Goal: Contribute content: Contribute content

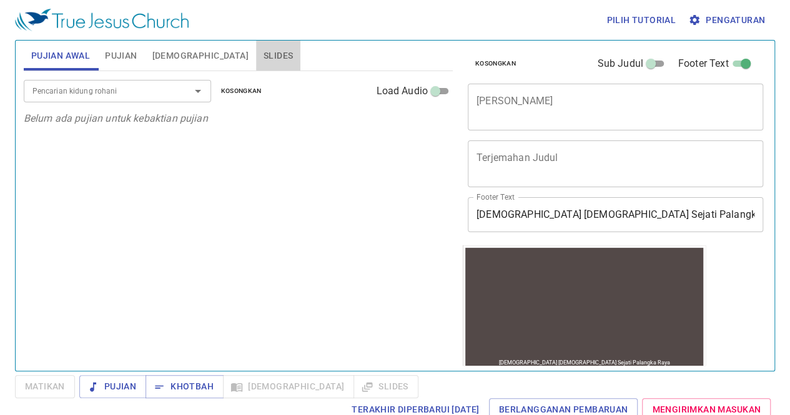
click at [256, 63] on button "Slides" at bounding box center [278, 56] width 44 height 30
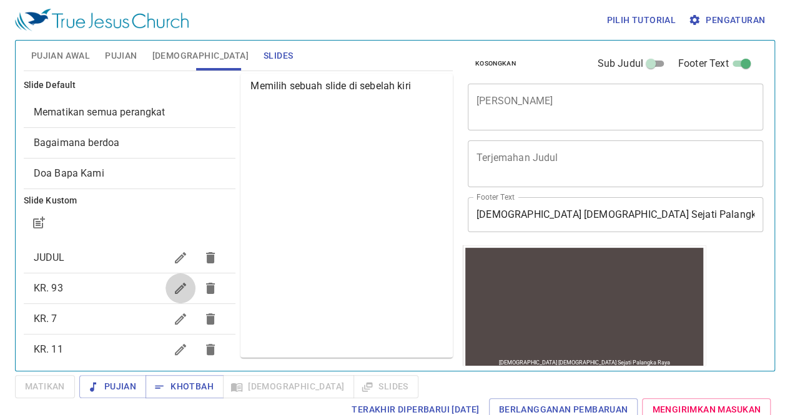
click at [175, 287] on icon "button" at bounding box center [180, 288] width 11 height 11
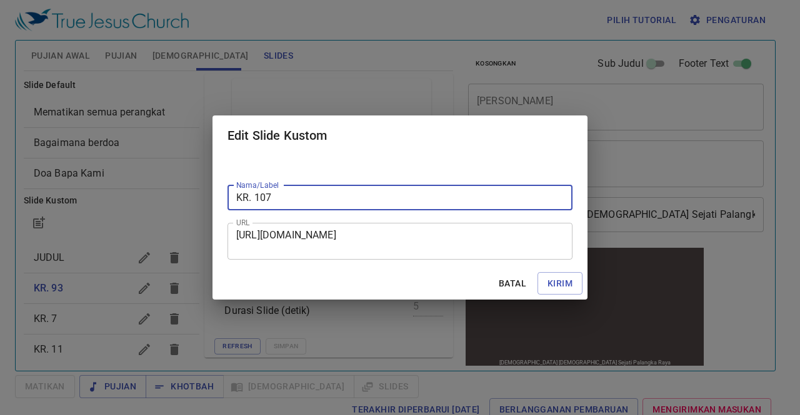
type input "KR. 107"
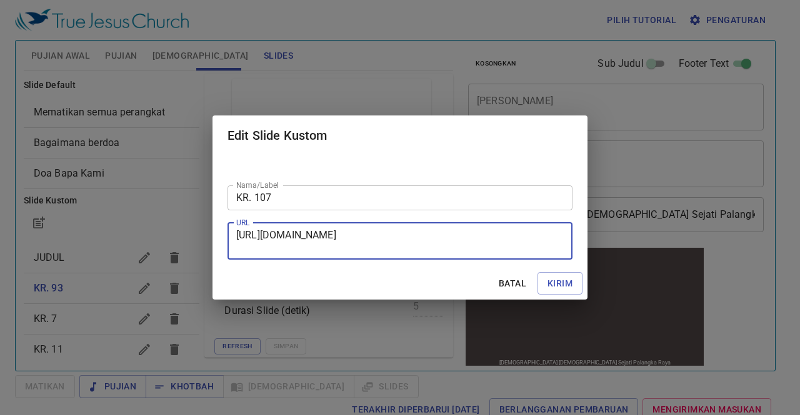
drag, startPoint x: 237, startPoint y: 234, endPoint x: 494, endPoint y: 269, distance: 259.1
click at [494, 269] on form "Nama/Label KR. 107 Nama/Label URL [URL][DOMAIN_NAME] URL Batal Kirim" at bounding box center [399, 228] width 375 height 145
paste textarea "[URL][DOMAIN_NAME]"
type textarea "[URL][DOMAIN_NAME]"
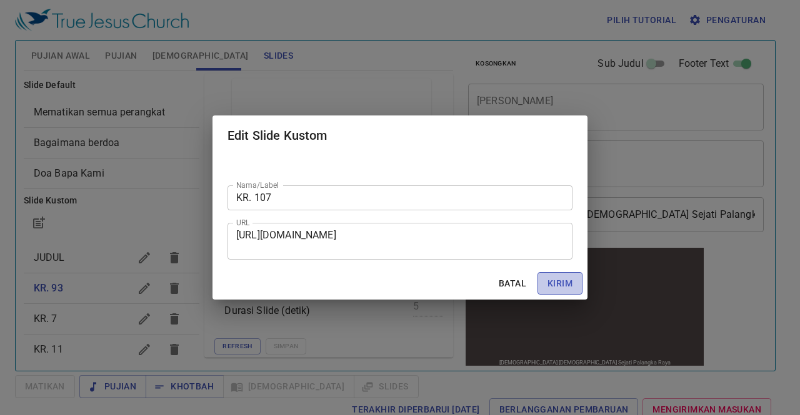
click at [562, 282] on span "Kirim" at bounding box center [559, 284] width 25 height 16
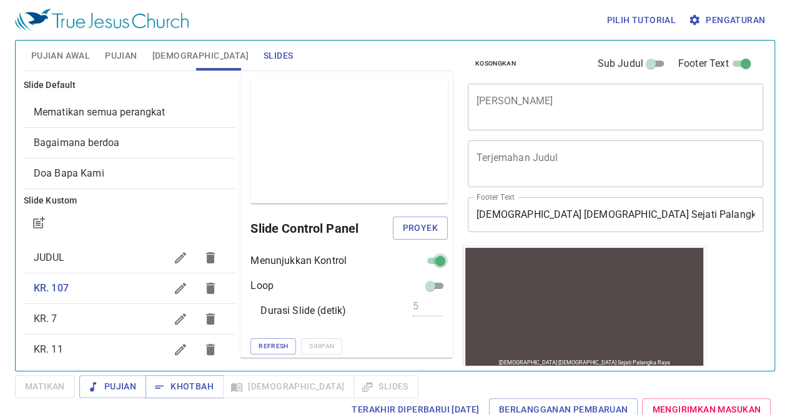
click at [421, 259] on input "checkbox" at bounding box center [440, 263] width 45 height 15
checkbox input "false"
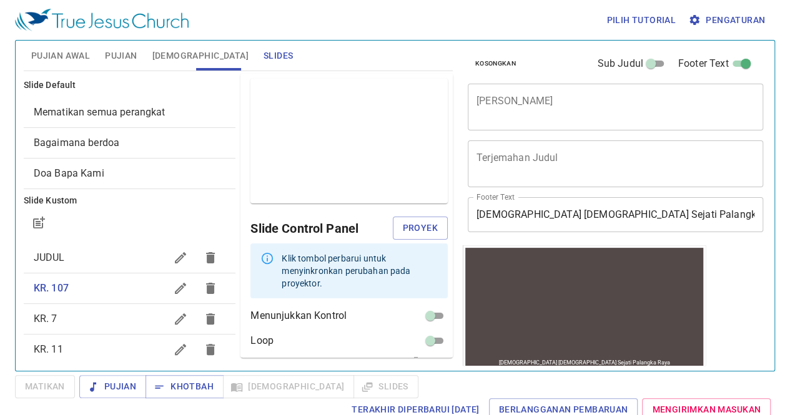
scroll to position [43, 0]
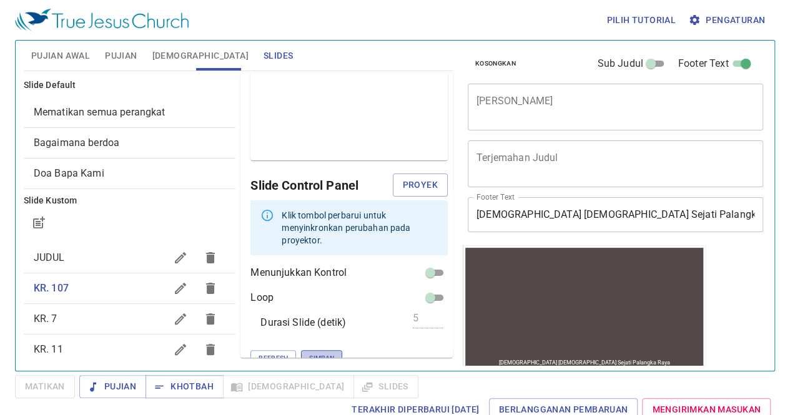
click at [309, 353] on span "Simpan" at bounding box center [321, 358] width 25 height 11
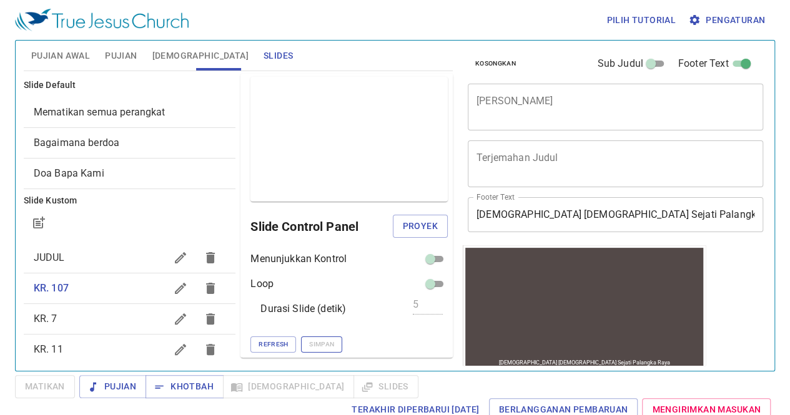
scroll to position [1, 0]
click at [166, 309] on button "button" at bounding box center [181, 319] width 30 height 30
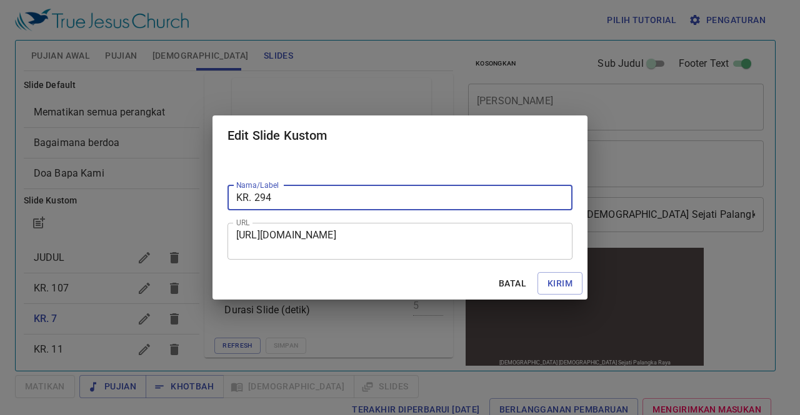
type input "KR. 294"
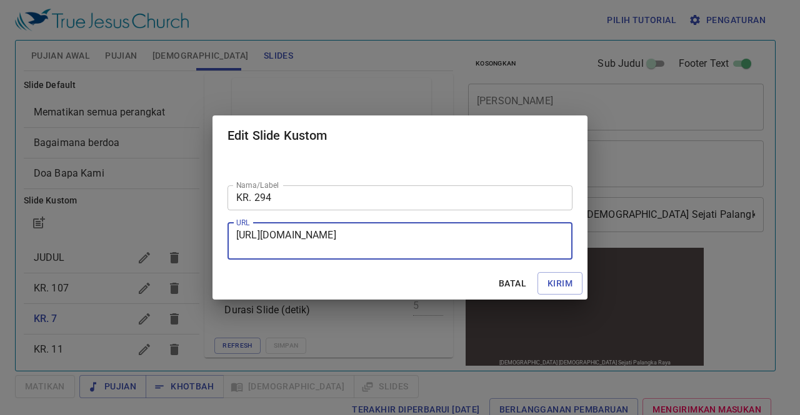
drag, startPoint x: 237, startPoint y: 234, endPoint x: 538, endPoint y: 260, distance: 302.2
click at [538, 260] on div "Nama/Label KR. 294 Nama/Label URL [URL][DOMAIN_NAME] URL" at bounding box center [399, 212] width 375 height 112
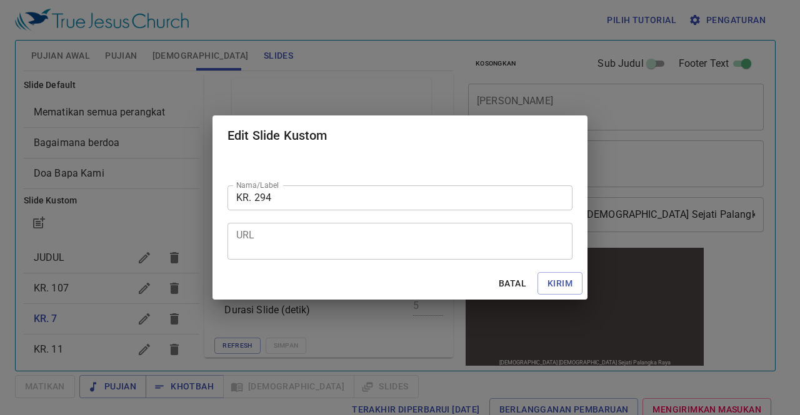
click at [538, 260] on div "Nama/Label KR. 294 Nama/Label URL URL" at bounding box center [399, 212] width 375 height 112
click at [289, 234] on textarea "URL" at bounding box center [399, 241] width 327 height 24
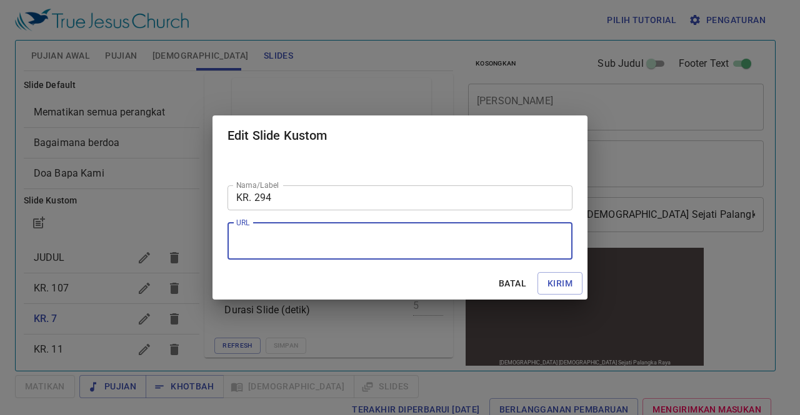
paste textarea "[URL][DOMAIN_NAME]"
type textarea "[URL][DOMAIN_NAME]"
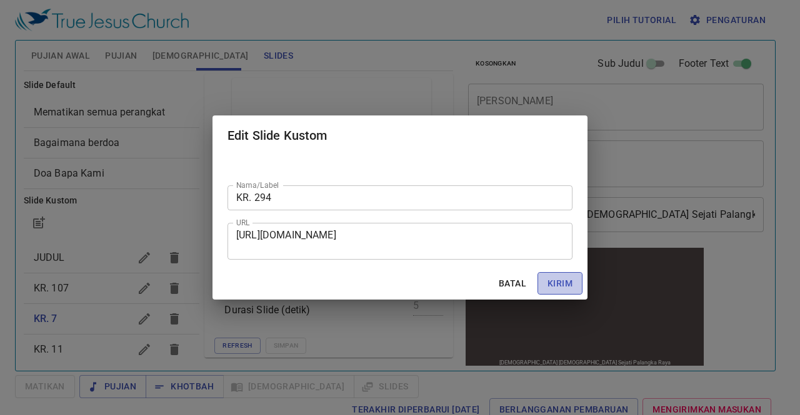
click at [557, 286] on span "Kirim" at bounding box center [559, 284] width 25 height 16
checkbox input "true"
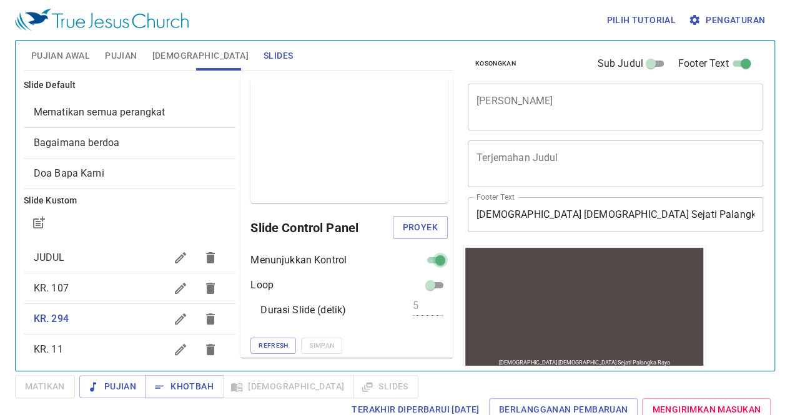
click at [433, 253] on span at bounding box center [440, 260] width 15 height 15
click at [420, 259] on input "checkbox" at bounding box center [440, 263] width 45 height 15
checkbox input "false"
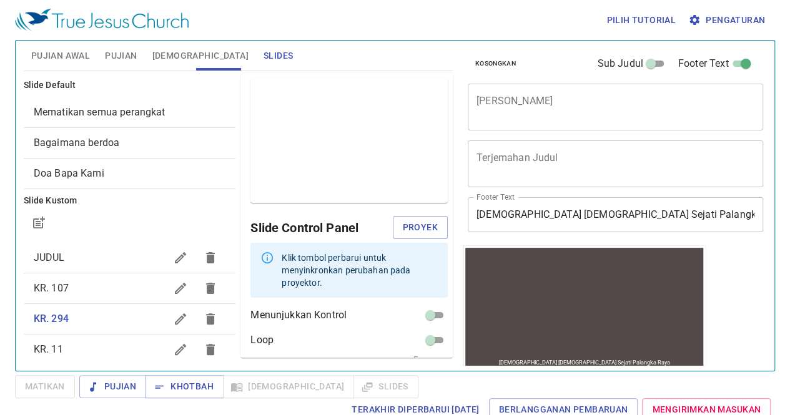
scroll to position [43, 0]
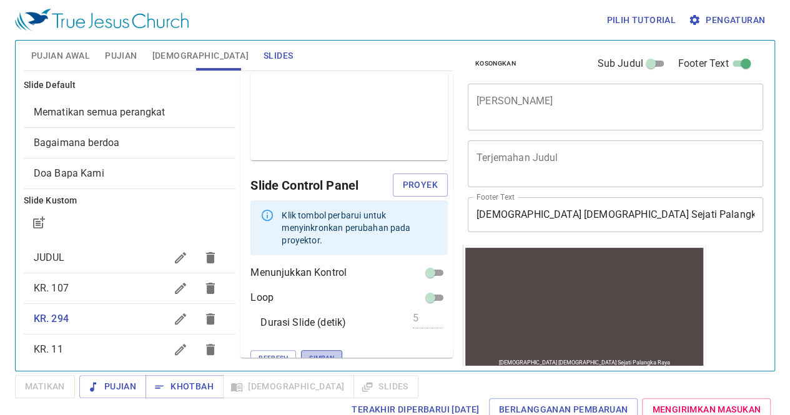
click at [309, 353] on span "Simpan" at bounding box center [321, 358] width 25 height 11
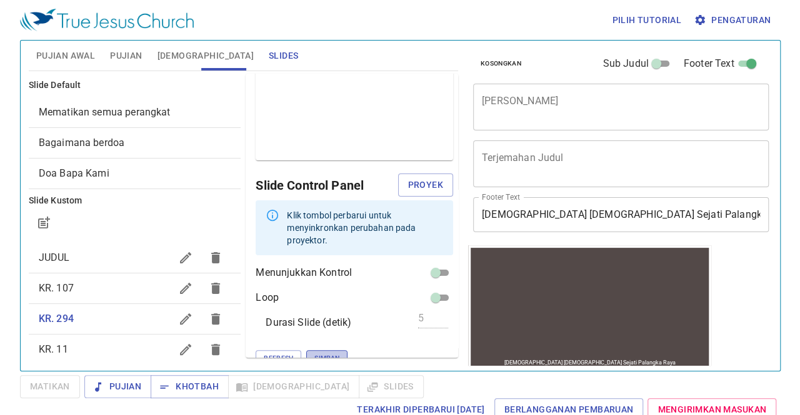
scroll to position [1, 0]
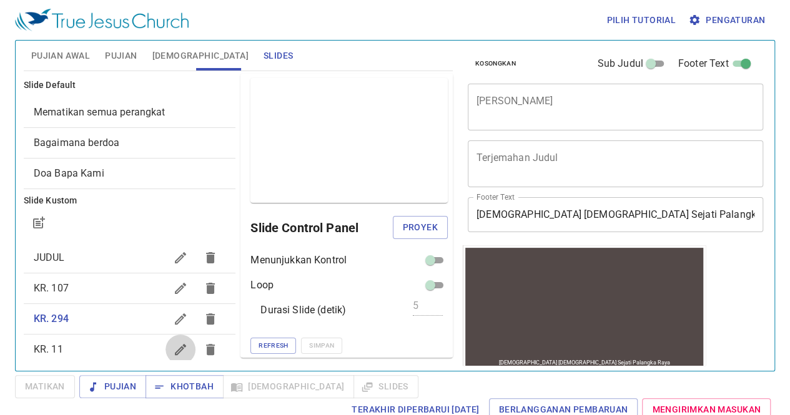
click at [173, 346] on icon "button" at bounding box center [180, 349] width 15 height 15
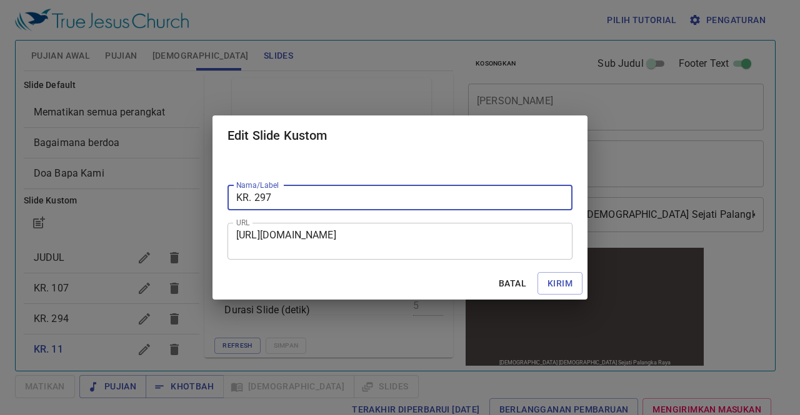
type input "KR. 297"
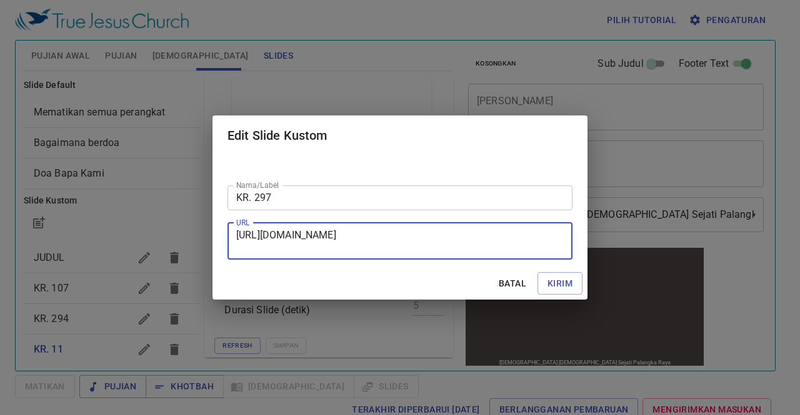
drag, startPoint x: 237, startPoint y: 232, endPoint x: 445, endPoint y: 262, distance: 210.1
click at [445, 262] on div "Nama/Label KR. 297 Nama/Label URL [URL][DOMAIN_NAME] URL" at bounding box center [399, 212] width 375 height 112
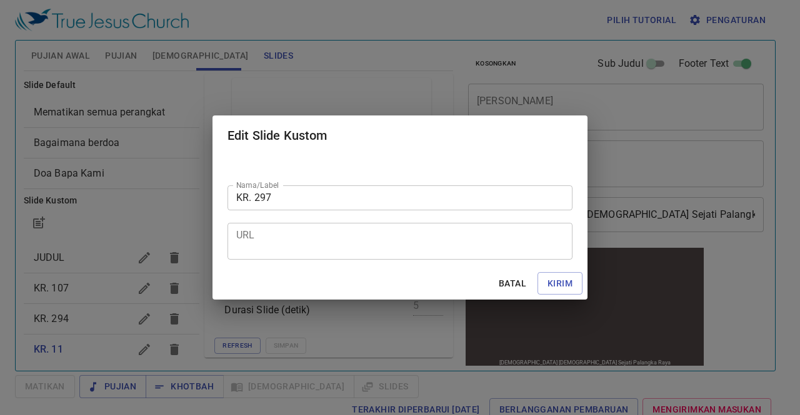
click at [445, 262] on div "Nama/Label KR. 297 Nama/Label URL URL" at bounding box center [399, 212] width 375 height 112
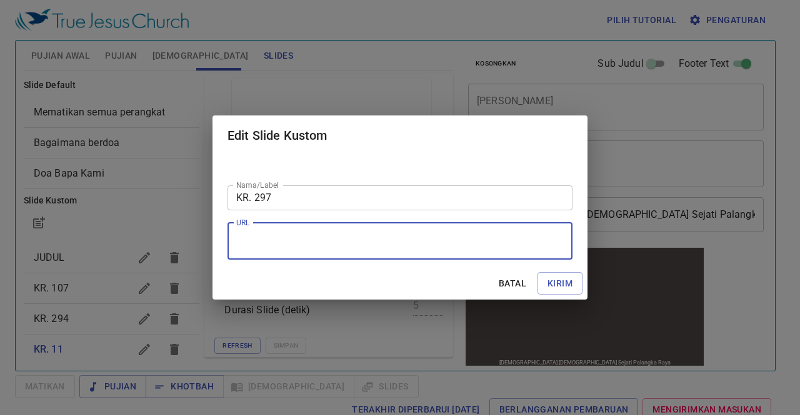
click at [400, 240] on textarea "URL" at bounding box center [399, 241] width 327 height 24
paste textarea "[URL][DOMAIN_NAME]"
type textarea "[URL][DOMAIN_NAME]"
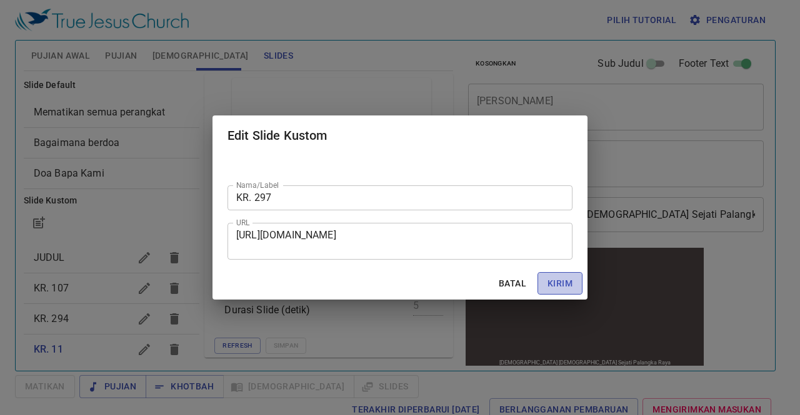
click at [550, 284] on span "Kirim" at bounding box center [559, 284] width 25 height 16
checkbox input "true"
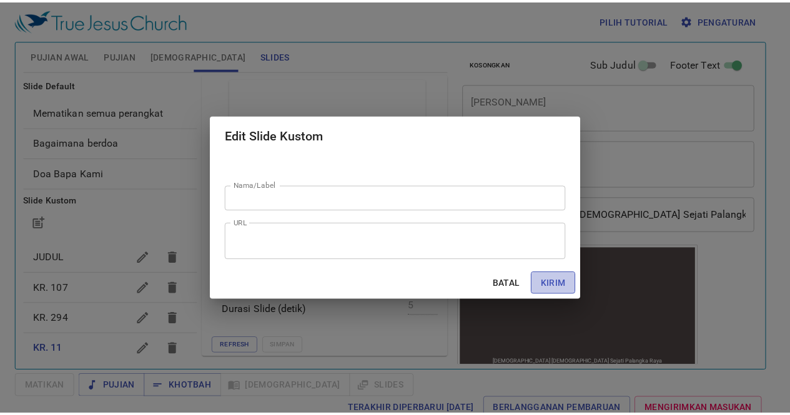
scroll to position [4, 0]
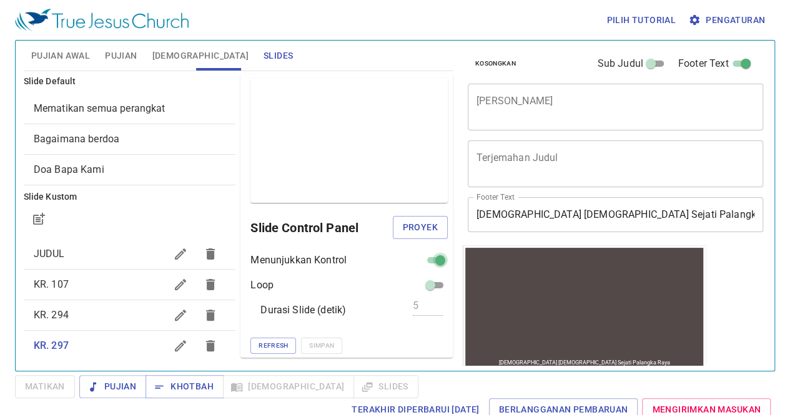
click at [427, 259] on input "checkbox" at bounding box center [440, 263] width 45 height 15
checkbox input "false"
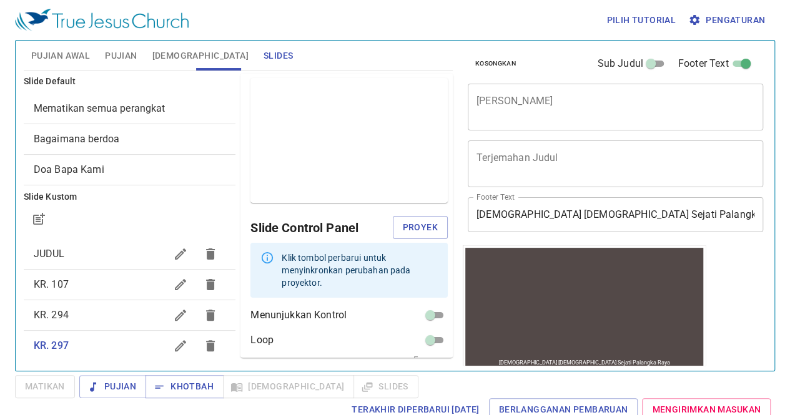
scroll to position [43, 0]
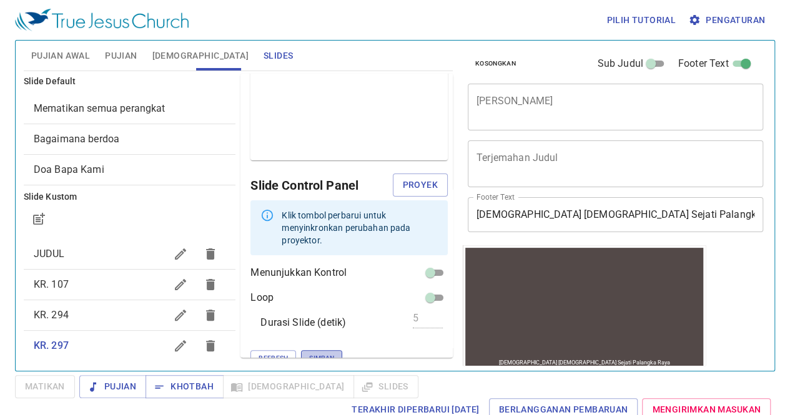
click at [309, 353] on span "Simpan" at bounding box center [321, 358] width 25 height 11
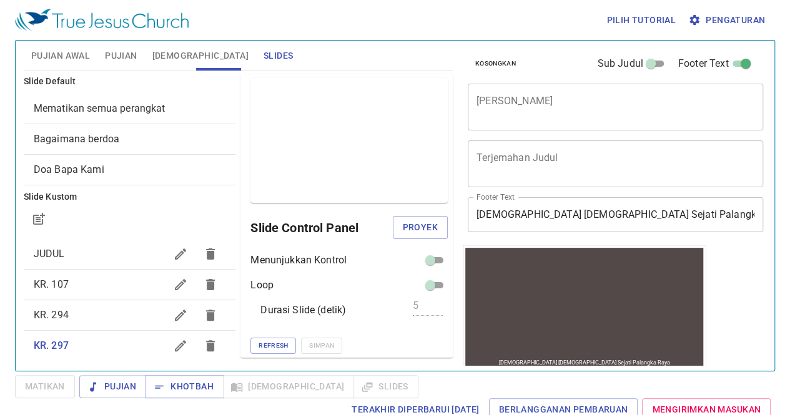
scroll to position [109, 0]
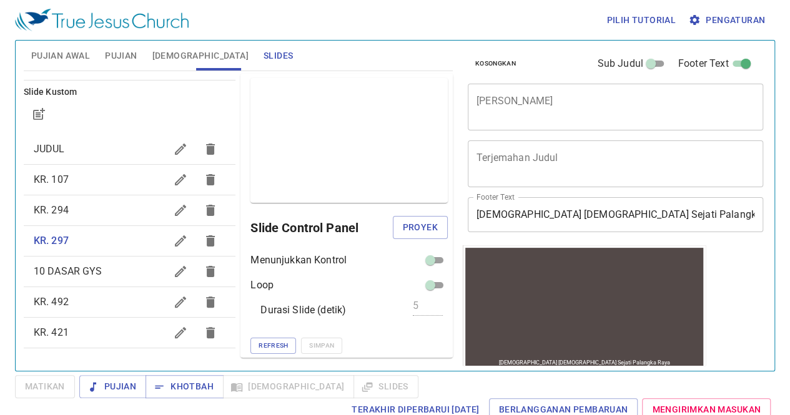
click at [104, 303] on span "KR. 492" at bounding box center [100, 302] width 132 height 15
click at [173, 305] on icon "button" at bounding box center [180, 302] width 15 height 15
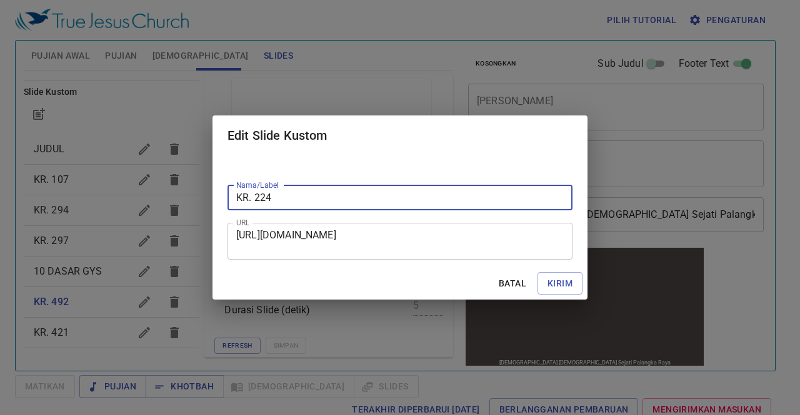
type input "KR. 224"
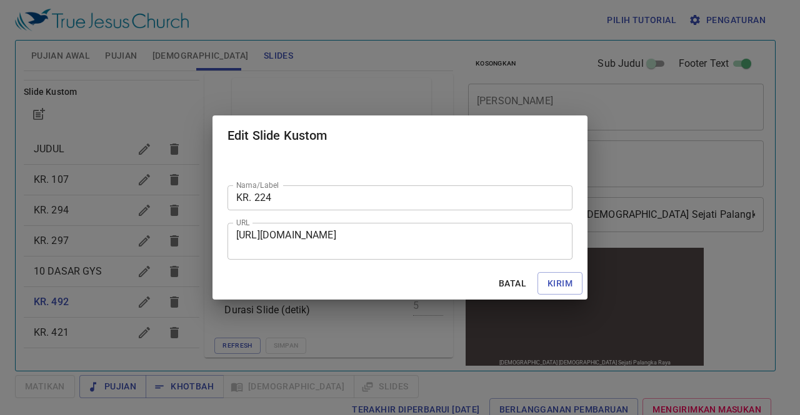
drag, startPoint x: 236, startPoint y: 235, endPoint x: 521, endPoint y: 304, distance: 293.8
click at [521, 304] on div "Edit Slide Kustom Nama/Label KR. 224 Nama/Label URL [URL][DOMAIN_NAME] URL Bata…" at bounding box center [400, 207] width 800 height 415
click at [441, 252] on textarea "[URL][DOMAIN_NAME]" at bounding box center [399, 241] width 327 height 24
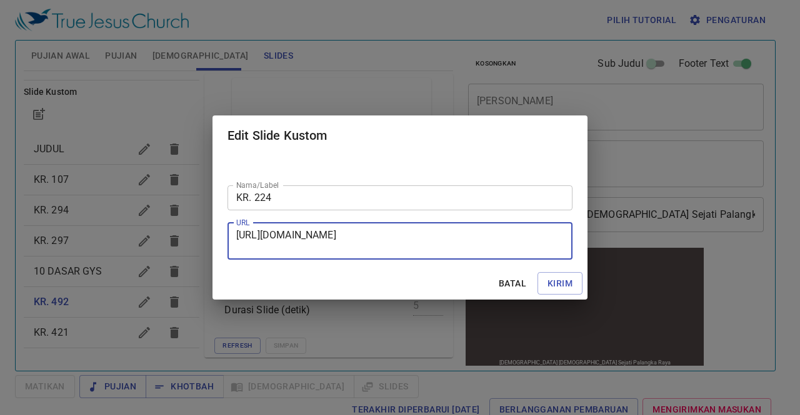
click at [237, 233] on textarea "[URL][DOMAIN_NAME]" at bounding box center [399, 241] width 327 height 24
drag, startPoint x: 237, startPoint y: 234, endPoint x: 494, endPoint y: 247, distance: 256.4
click at [494, 247] on textarea "[URL][DOMAIN_NAME]" at bounding box center [399, 241] width 327 height 24
paste textarea "[URL][DOMAIN_NAME]"
type textarea "[URL][DOMAIN_NAME]"
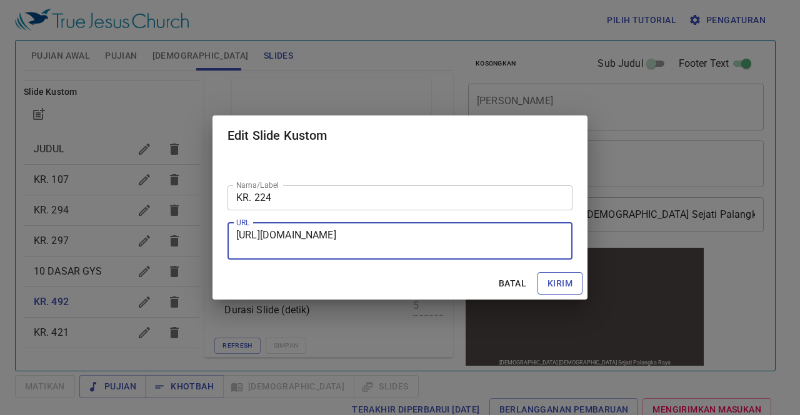
click at [556, 284] on span "Kirim" at bounding box center [559, 284] width 25 height 16
checkbox input "true"
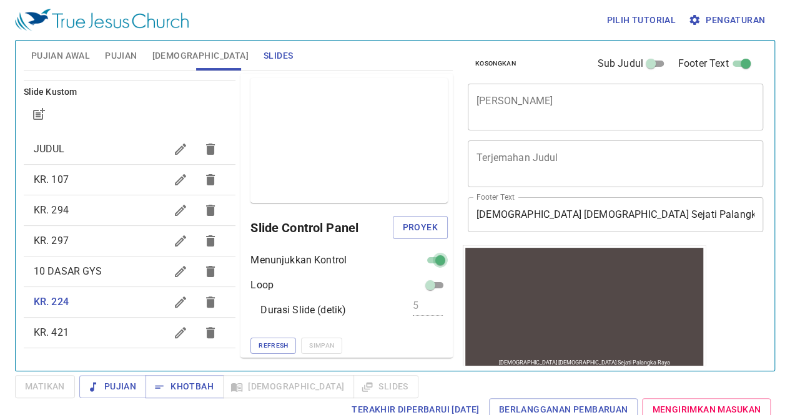
click at [422, 259] on input "checkbox" at bounding box center [440, 263] width 45 height 15
checkbox input "false"
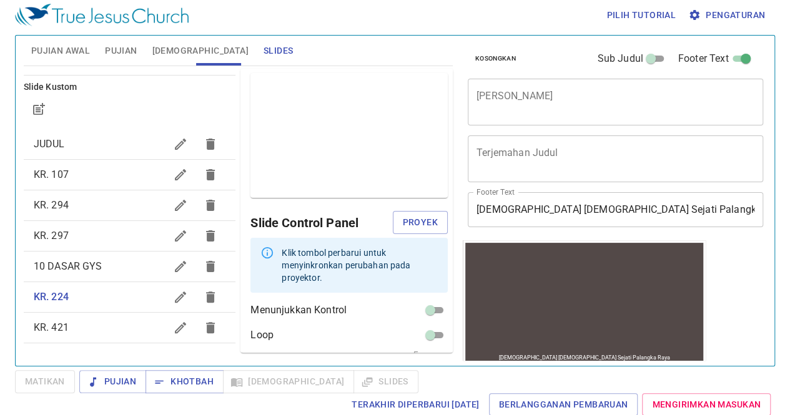
scroll to position [43, 0]
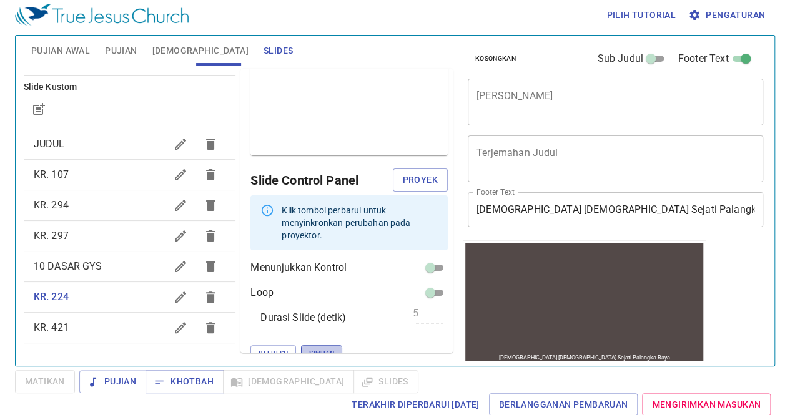
click at [309, 348] on span "Simpan" at bounding box center [321, 353] width 25 height 11
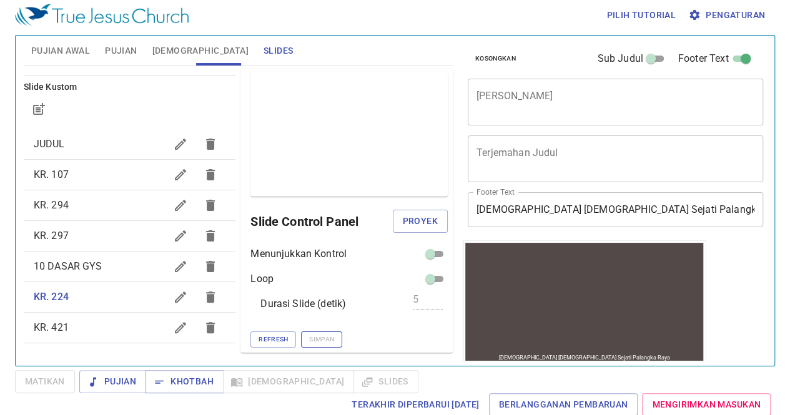
scroll to position [1, 0]
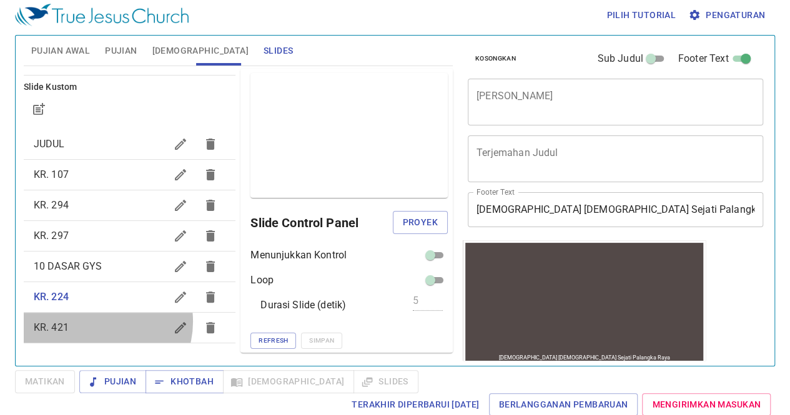
click at [95, 321] on span "KR. 421" at bounding box center [100, 327] width 132 height 15
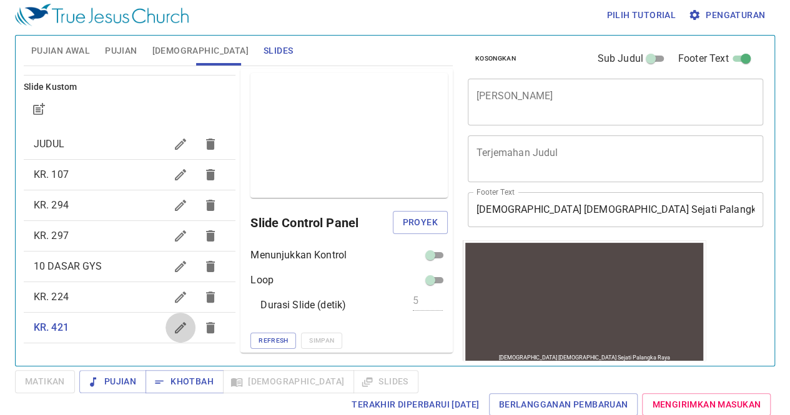
click at [173, 325] on icon "button" at bounding box center [180, 327] width 15 height 15
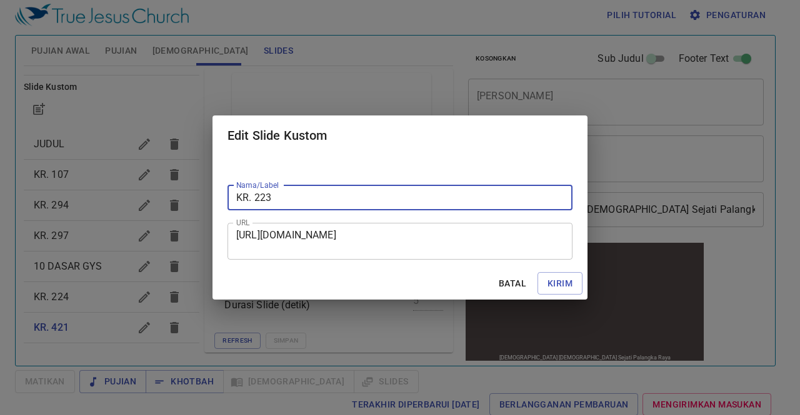
type input "KR. 223"
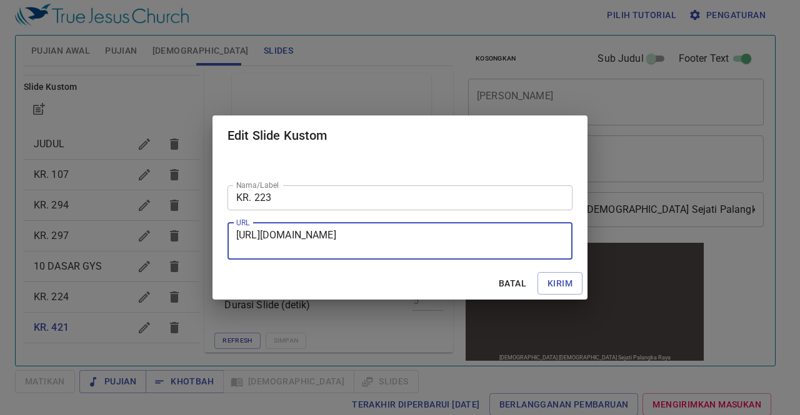
click at [236, 236] on textarea "[URL][DOMAIN_NAME]" at bounding box center [399, 241] width 327 height 24
drag, startPoint x: 236, startPoint y: 236, endPoint x: 419, endPoint y: 254, distance: 183.4
click at [419, 254] on div "[URL][DOMAIN_NAME] URL" at bounding box center [399, 241] width 345 height 37
paste textarea "[URL][DOMAIN_NAME]"
type textarea "[URL][DOMAIN_NAME]"
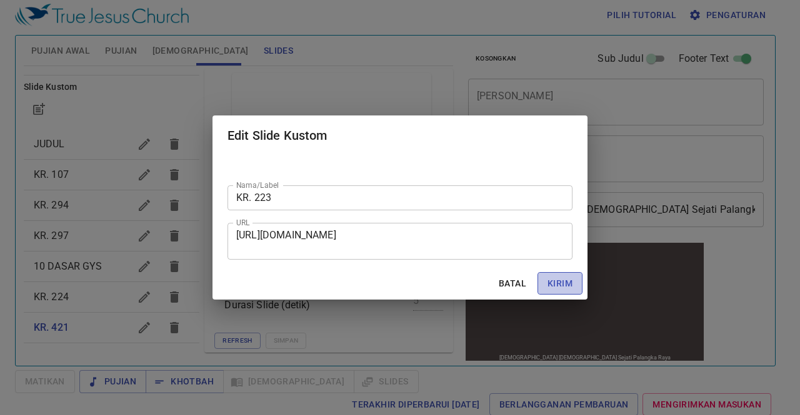
click at [548, 282] on span "Kirim" at bounding box center [559, 284] width 25 height 16
checkbox input "true"
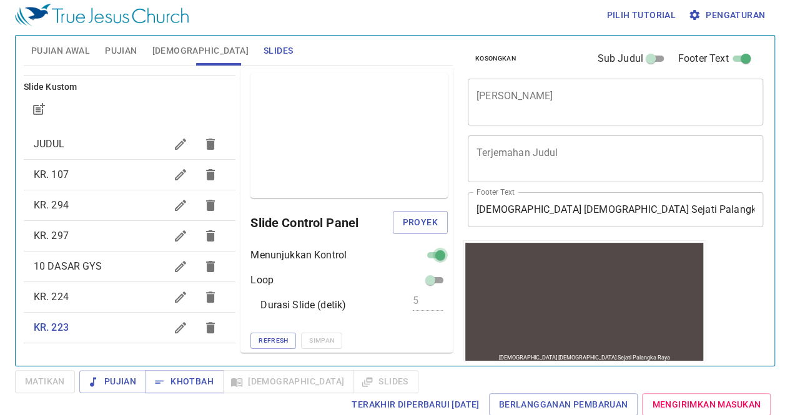
click at [425, 252] on input "checkbox" at bounding box center [440, 258] width 45 height 15
checkbox input "false"
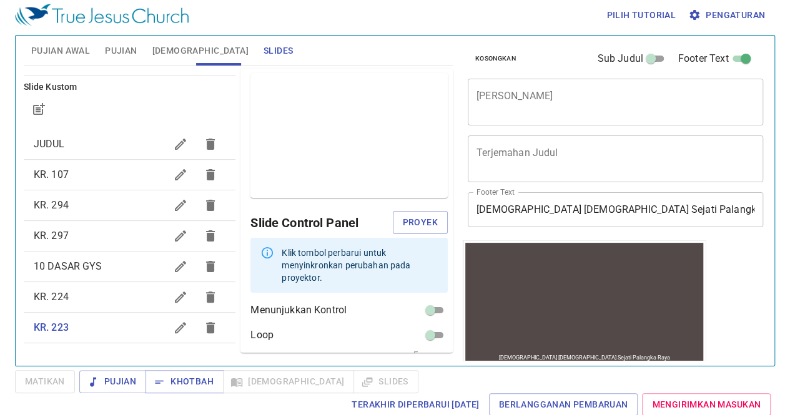
scroll to position [43, 0]
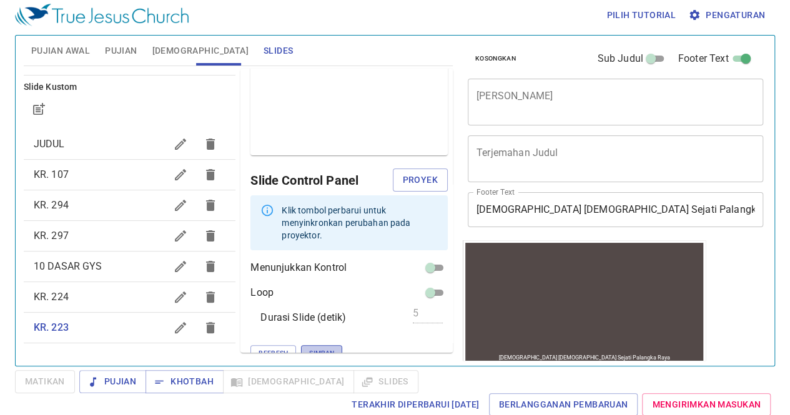
click at [301, 345] on button "Simpan" at bounding box center [321, 353] width 41 height 16
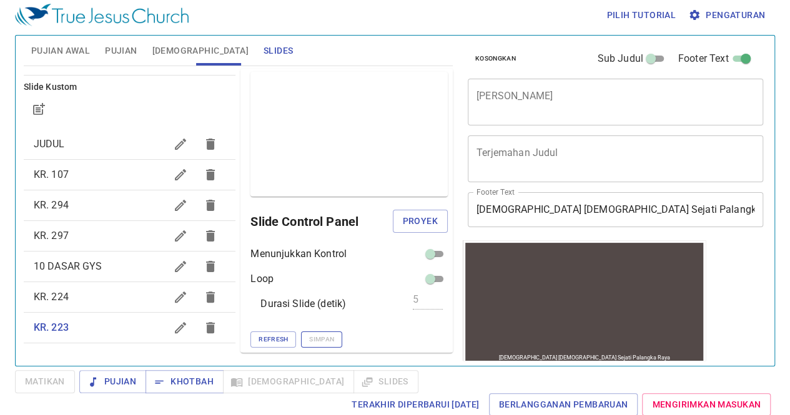
scroll to position [1, 0]
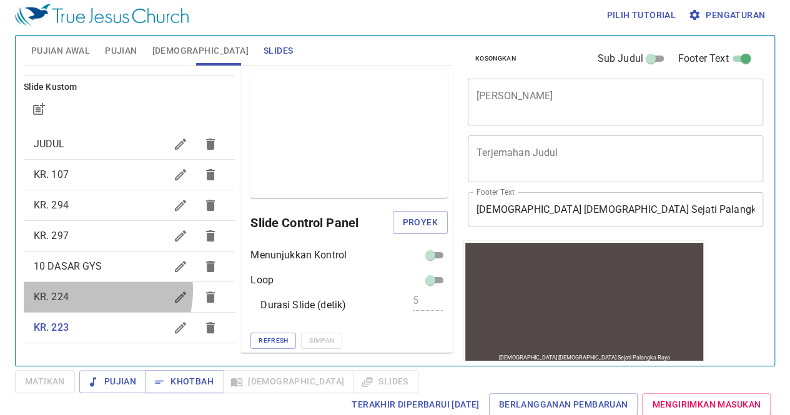
click at [91, 290] on span "KR. 224" at bounding box center [100, 297] width 132 height 15
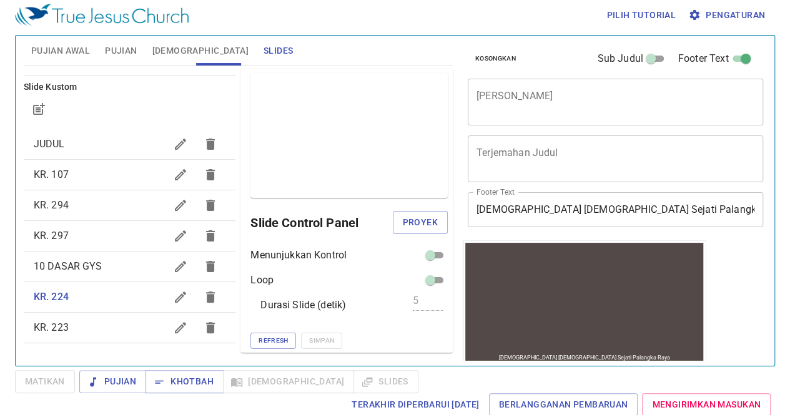
scroll to position [0, 0]
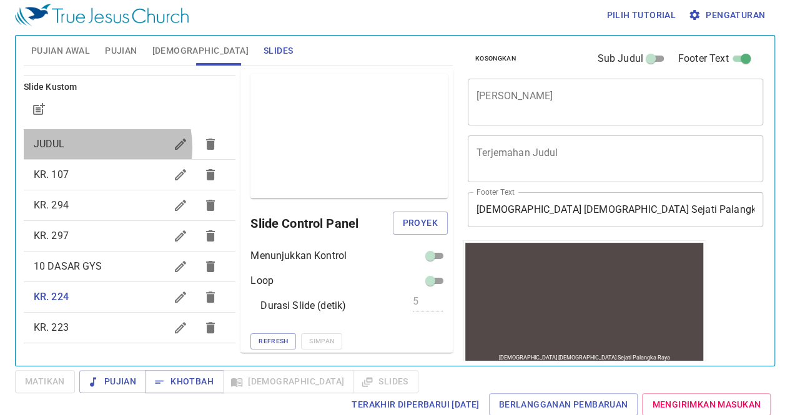
click at [89, 147] on span "JUDUL" at bounding box center [100, 144] width 132 height 15
